Goal: Information Seeking & Learning: Find specific fact

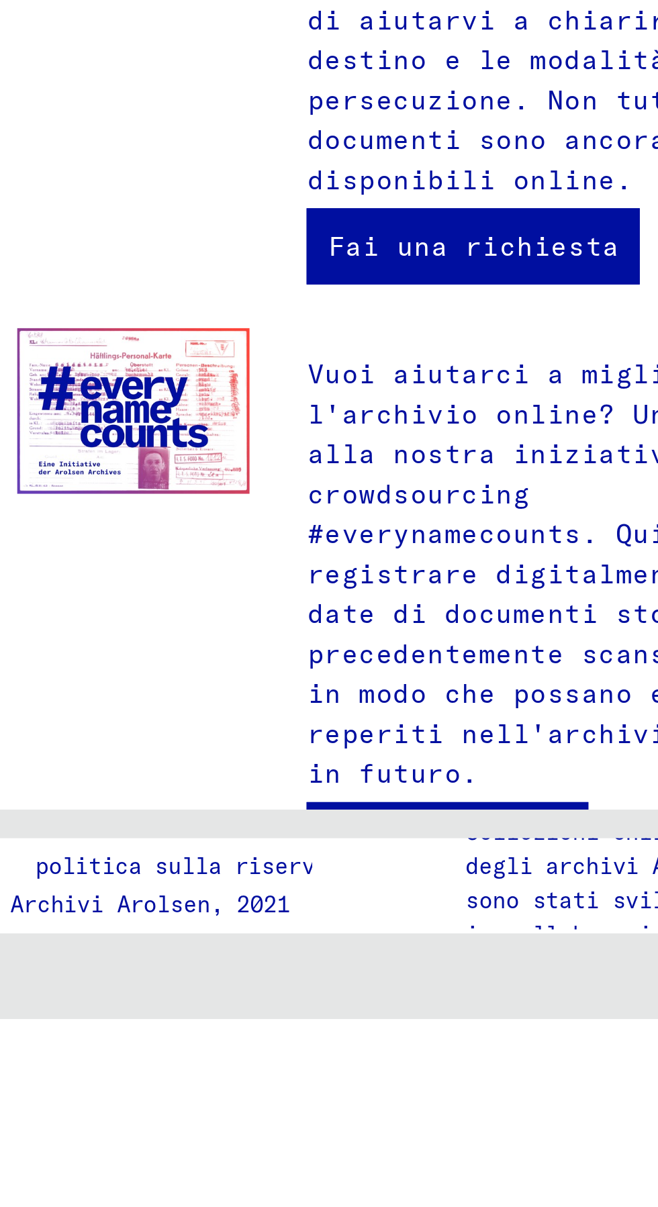
scroll to position [0, 15]
click at [367, 963] on img at bounding box center [375, 992] width 82 height 58
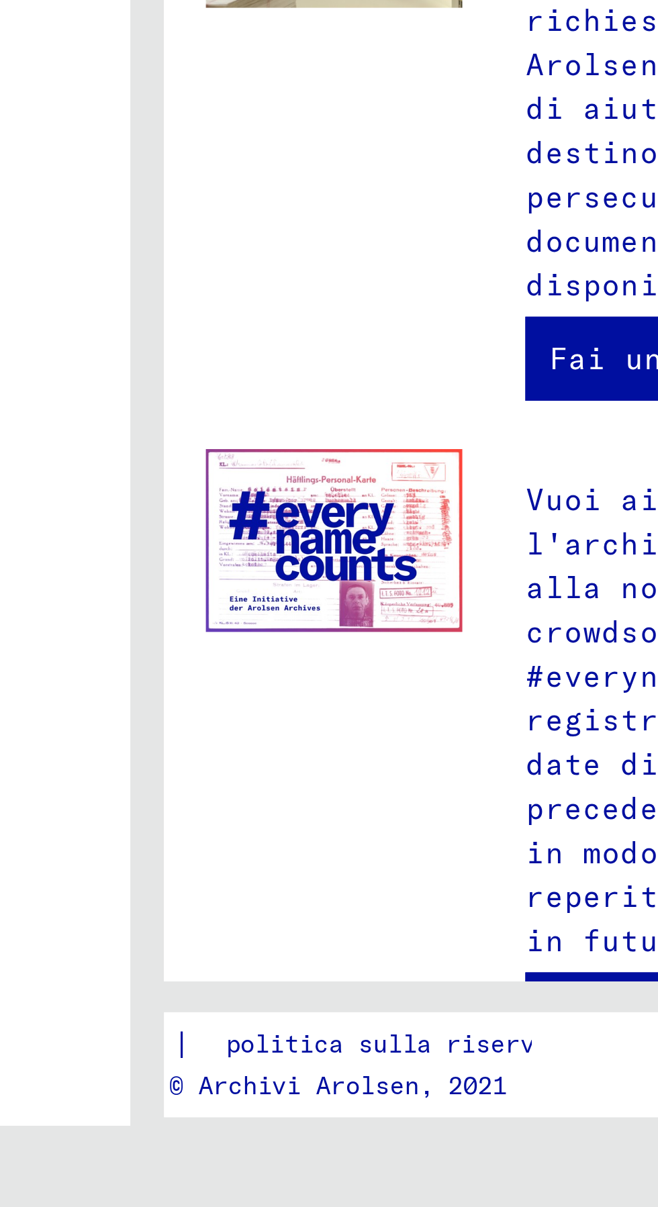
click at [374, 971] on img at bounding box center [375, 992] width 82 height 58
click at [376, 963] on img at bounding box center [375, 992] width 82 height 58
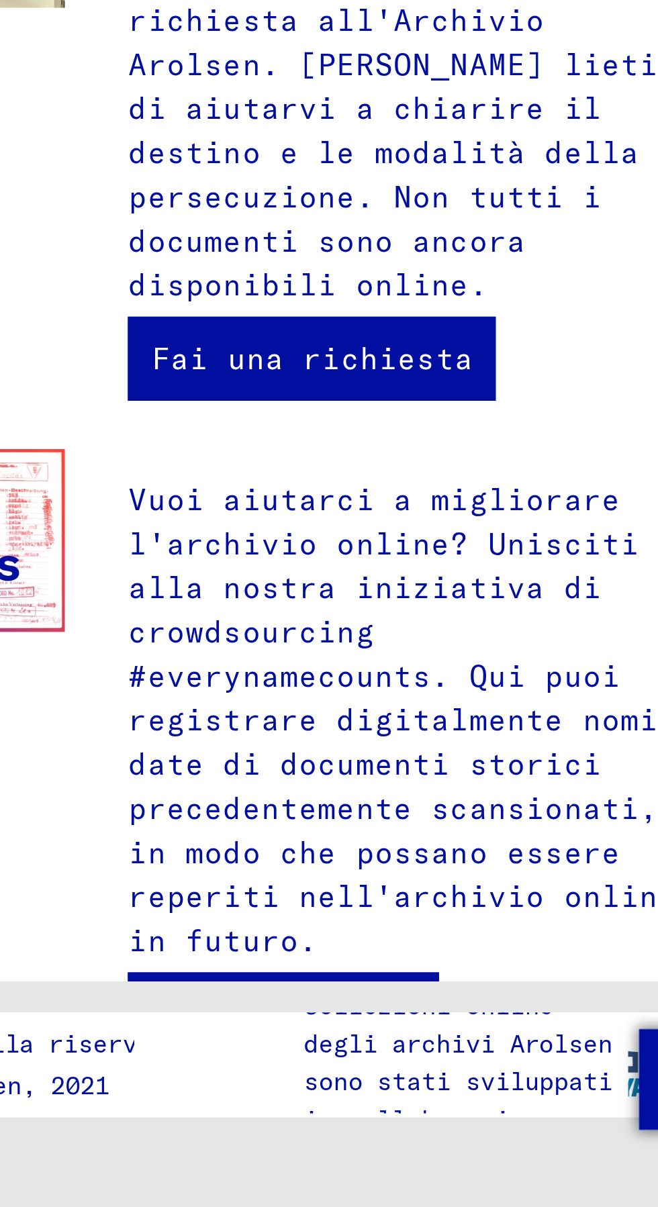
click at [466, 1137] on font "#ogninomeconta" at bounding box center [486, 1143] width 85 height 12
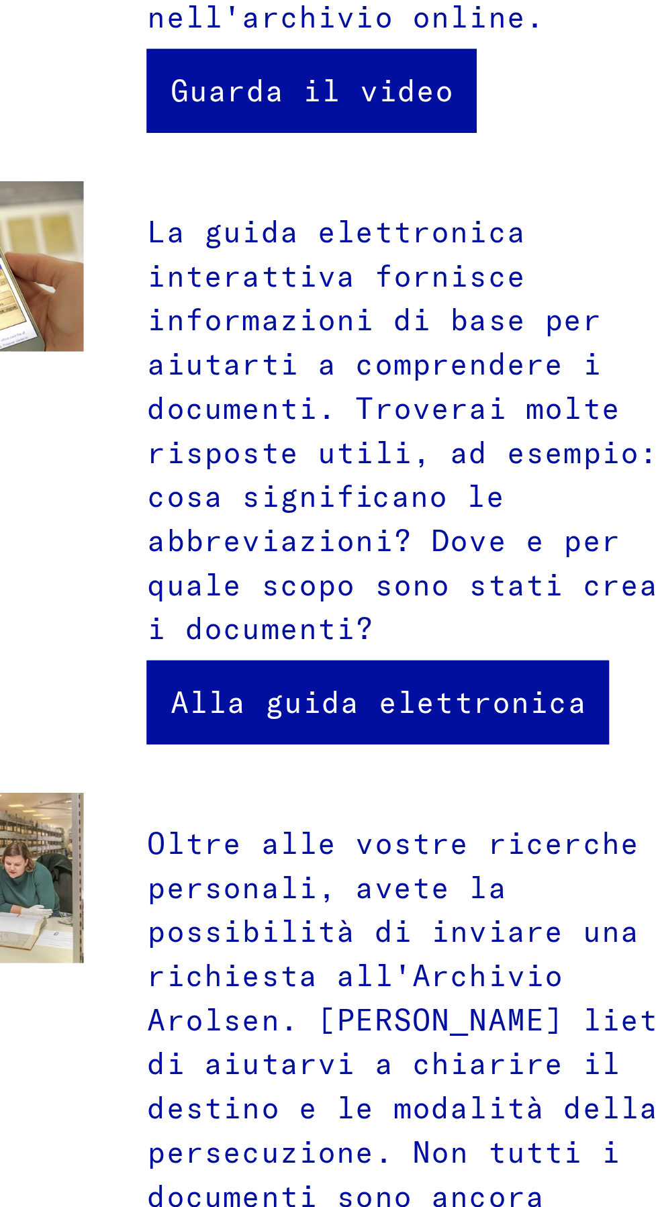
scroll to position [74, 0]
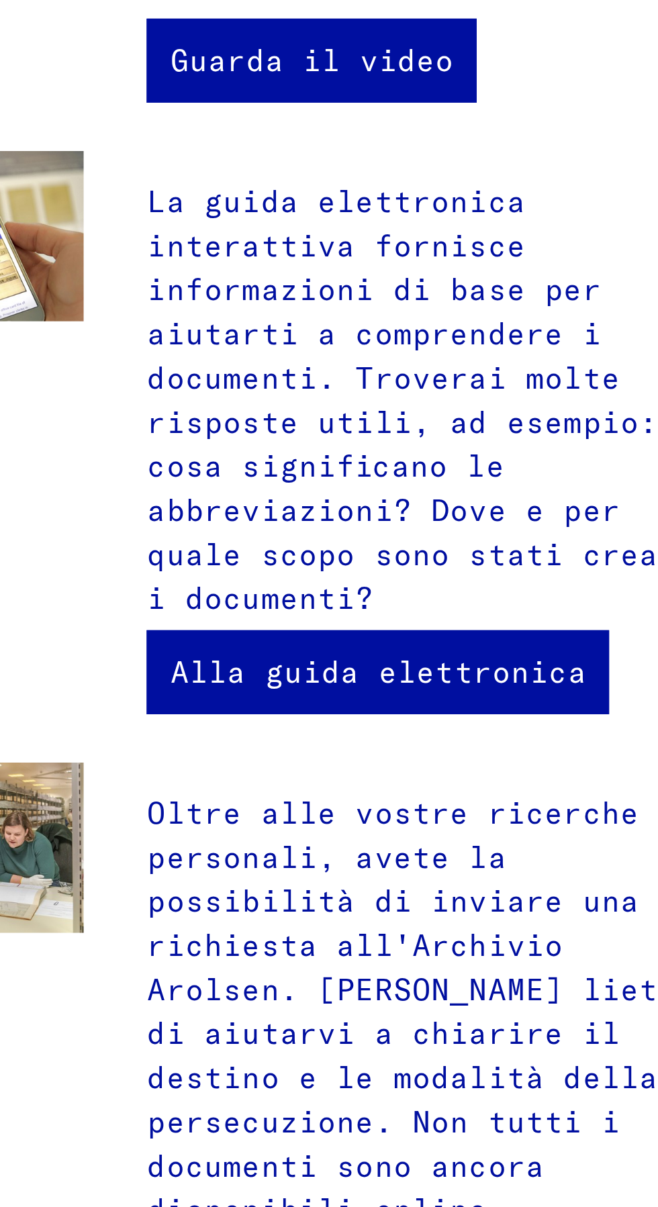
click at [529, 921] on link "Fai una richiesta" at bounding box center [508, 934] width 117 height 27
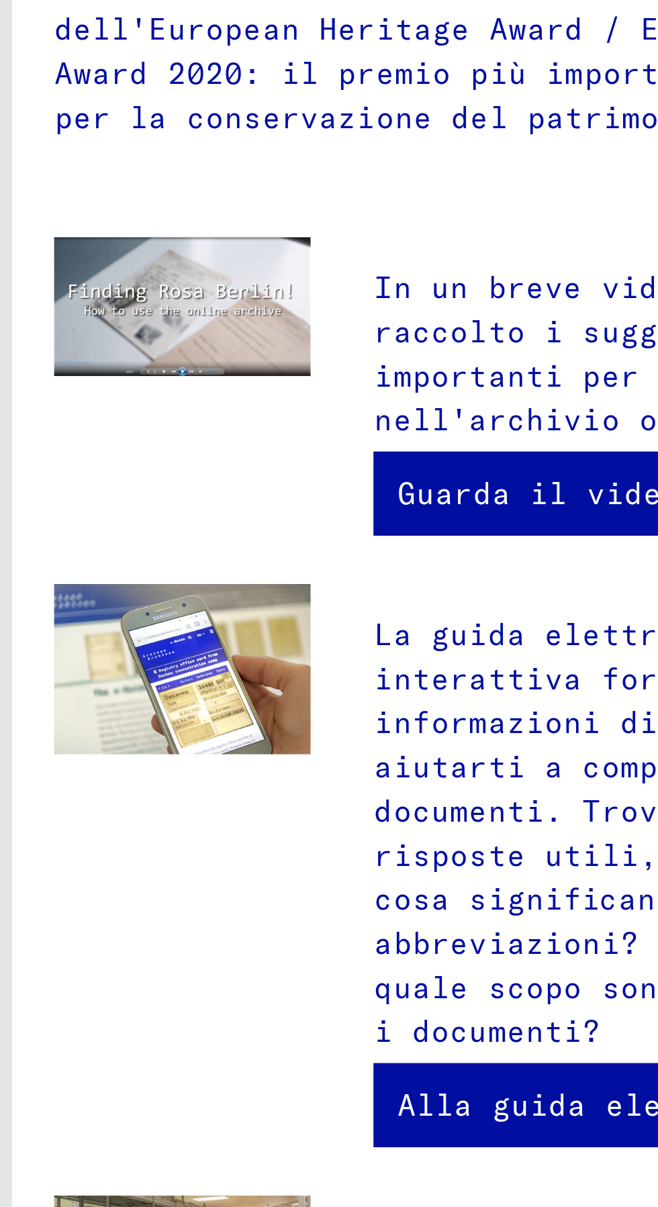
scroll to position [0, 26]
click at [381, 471] on img at bounding box center [375, 484] width 82 height 45
click at [370, 572] on img at bounding box center [375, 599] width 82 height 55
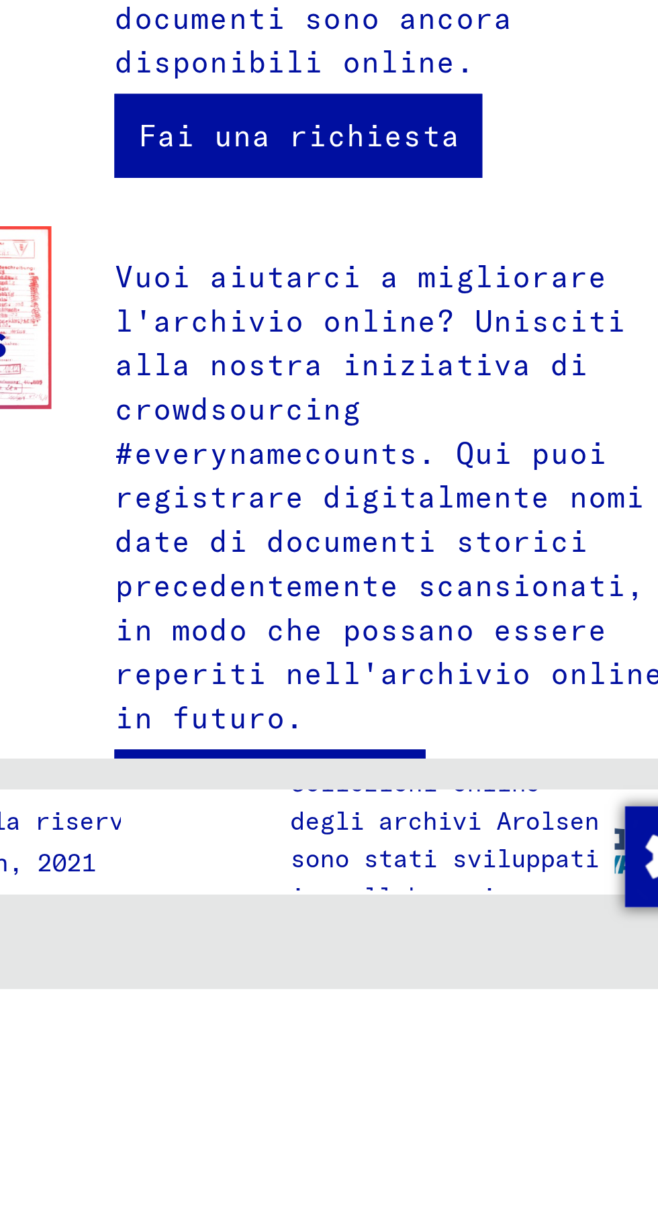
scroll to position [0, 0]
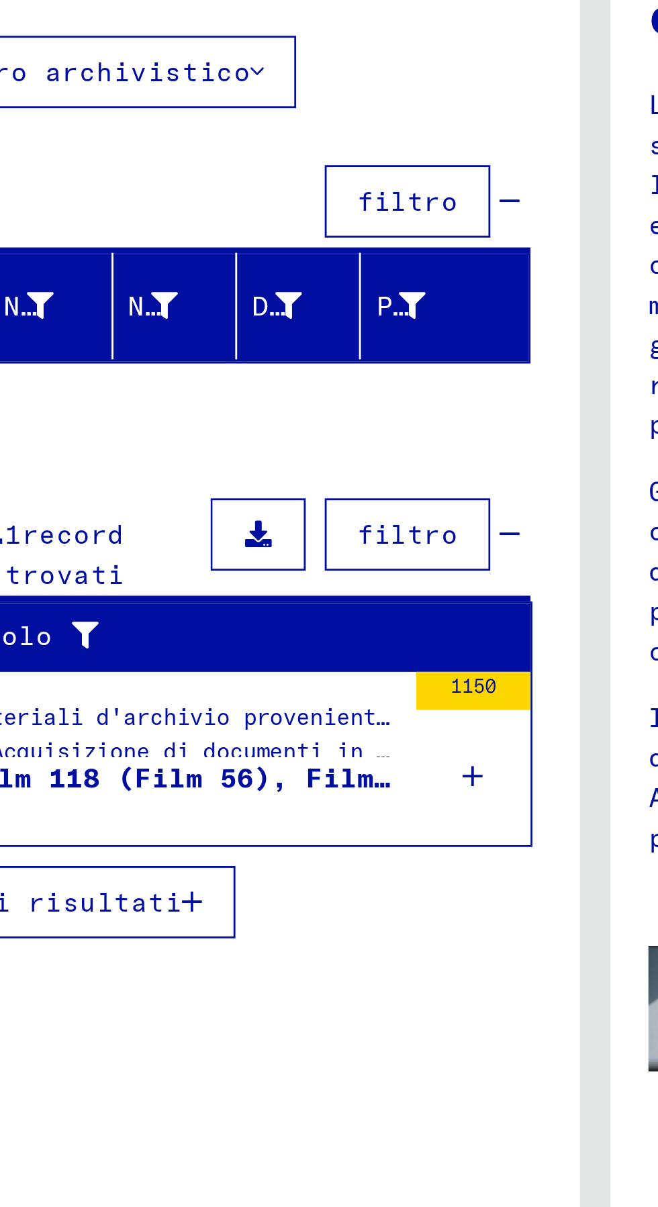
scroll to position [1, 0]
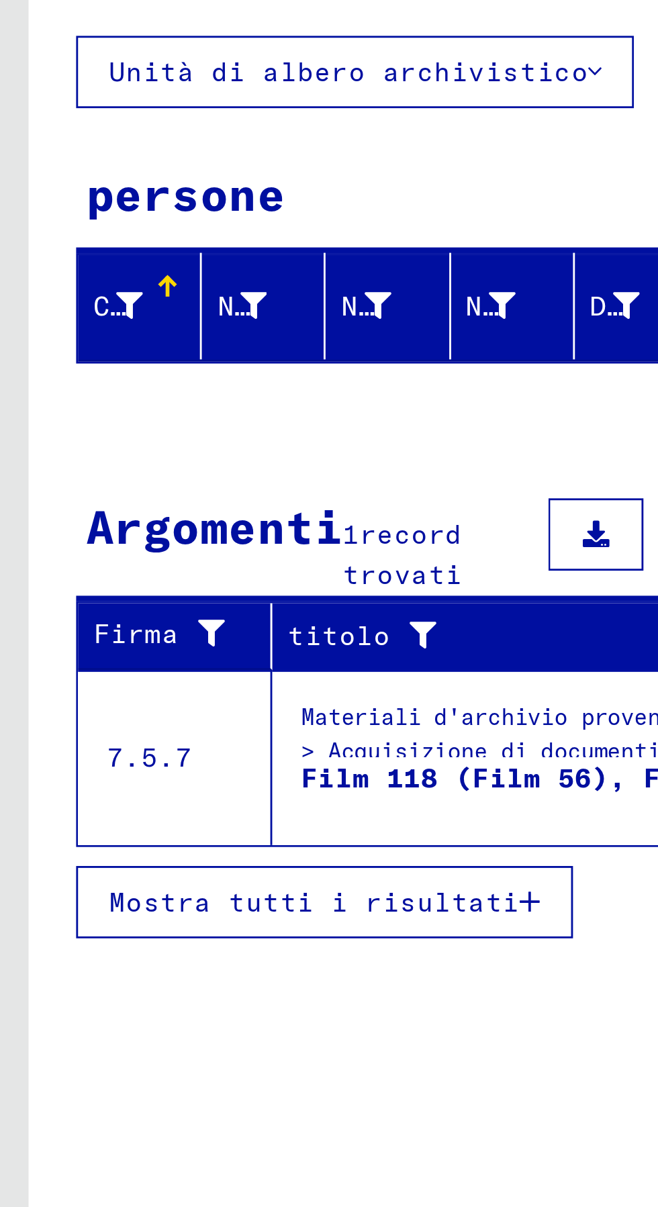
click at [176, 397] on font "Film 118 (Film 56), Film 119 (Film 58): 38524" at bounding box center [242, 403] width 272 height 12
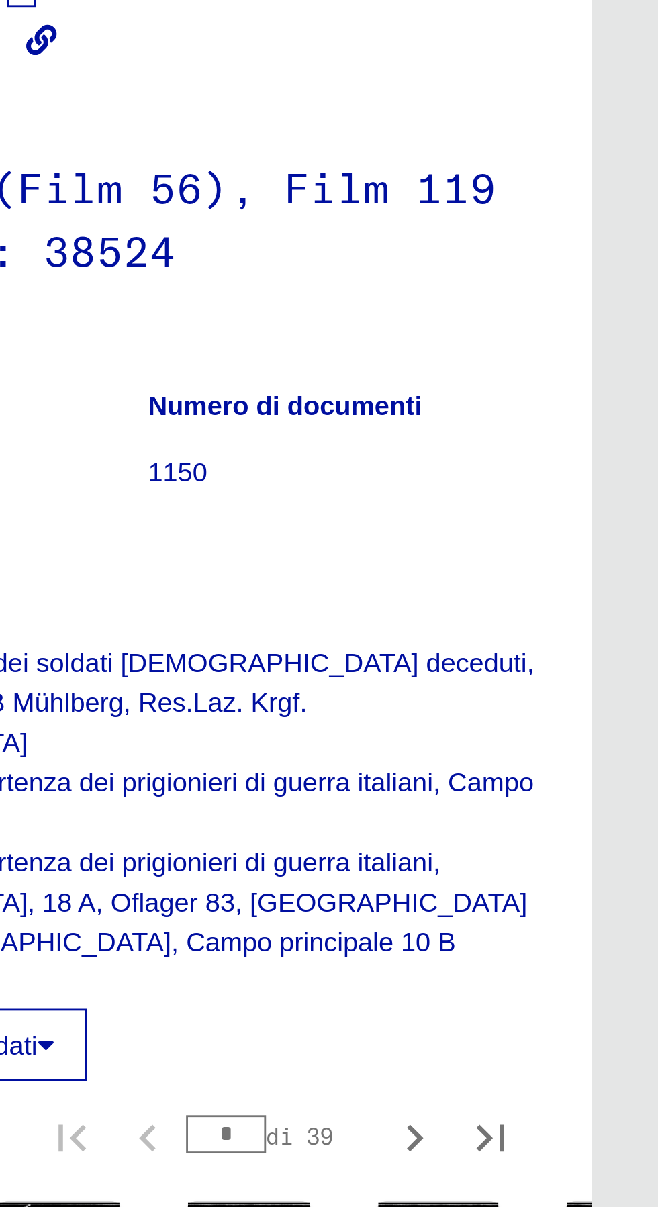
scroll to position [1, 0]
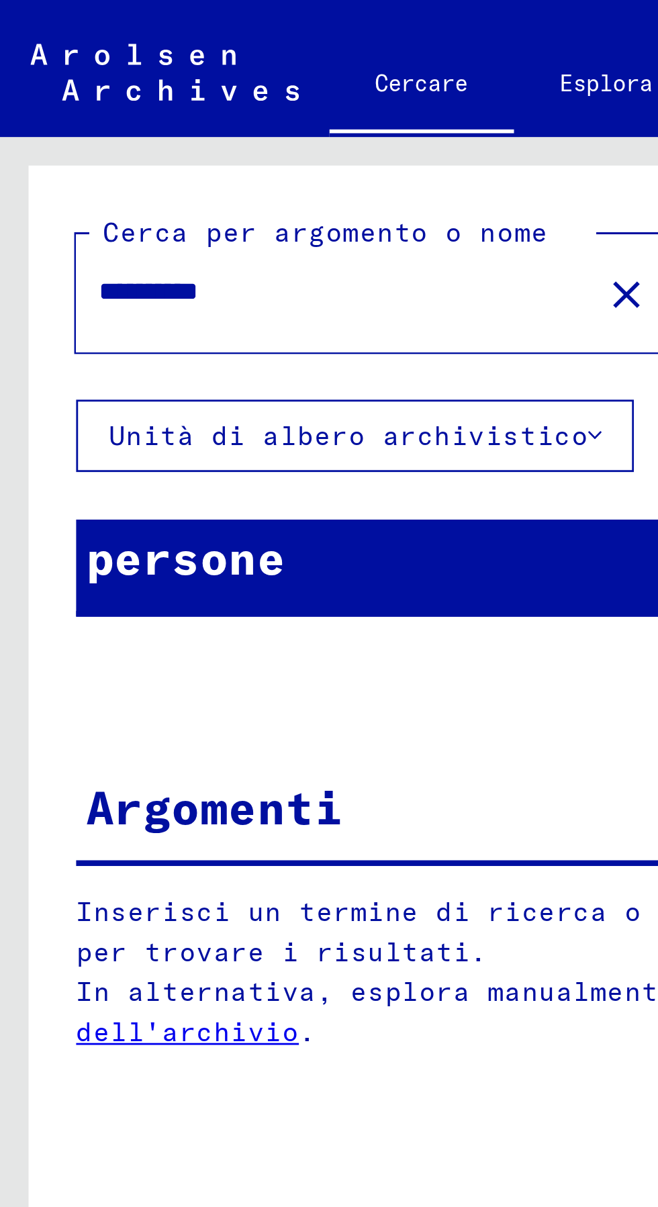
type input "****"
